Goal: Information Seeking & Learning: Learn about a topic

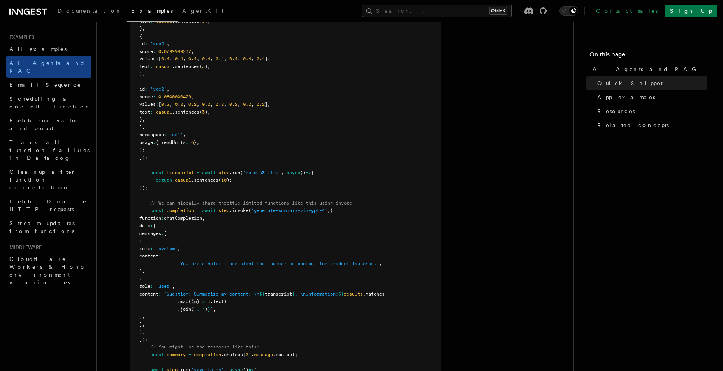
click at [31, 10] on icon at bounding box center [33, 12] width 5 height 6
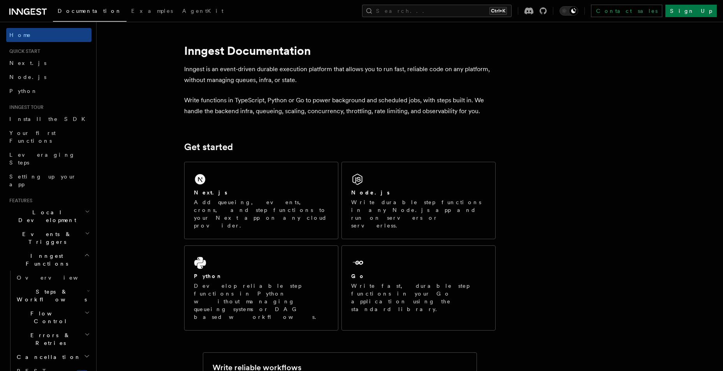
click at [85, 254] on icon "button" at bounding box center [87, 255] width 4 height 2
click at [24, 316] on span "Deployment new" at bounding box center [36, 320] width 61 height 8
click at [45, 327] on link "Overview" at bounding box center [53, 334] width 78 height 14
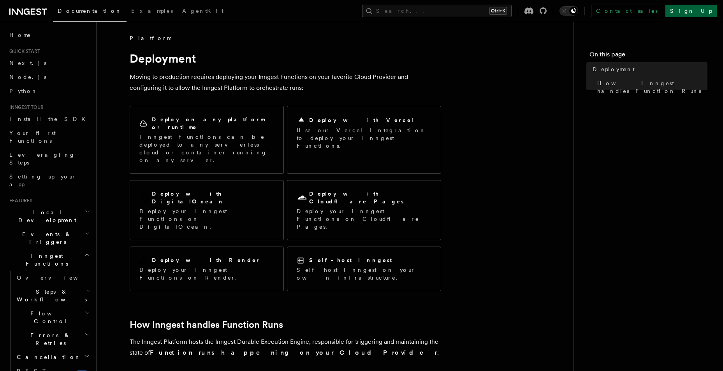
click at [700, 11] on link "Sign Up" at bounding box center [690, 11] width 51 height 12
